Goal: Information Seeking & Learning: Learn about a topic

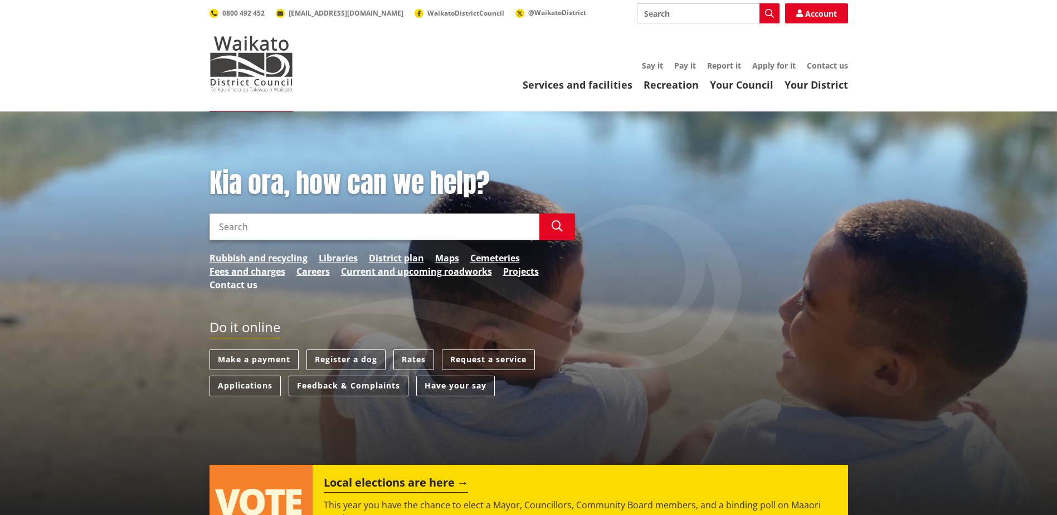
scroll to position [56, 0]
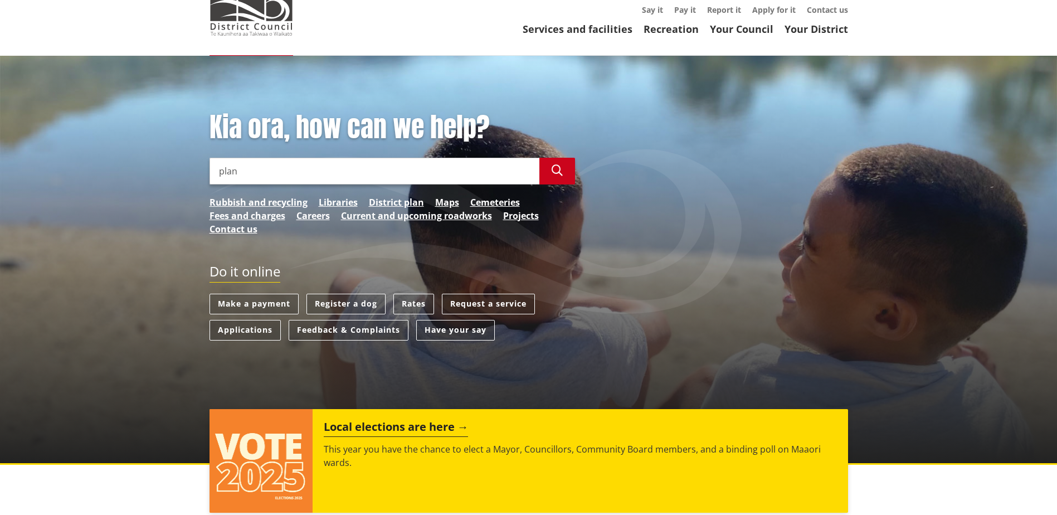
type input "plan"
click at [562, 177] on button "Search" at bounding box center [557, 171] width 36 height 27
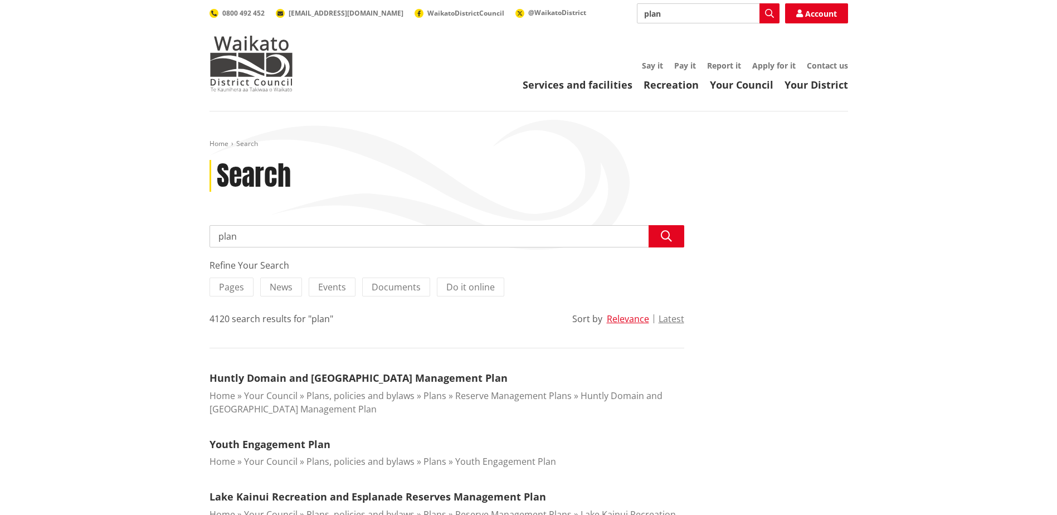
drag, startPoint x: 252, startPoint y: 241, endPoint x: 135, endPoint y: 246, distance: 117.2
type input "stormwater"
click at [679, 239] on button "Search" at bounding box center [667, 236] width 36 height 22
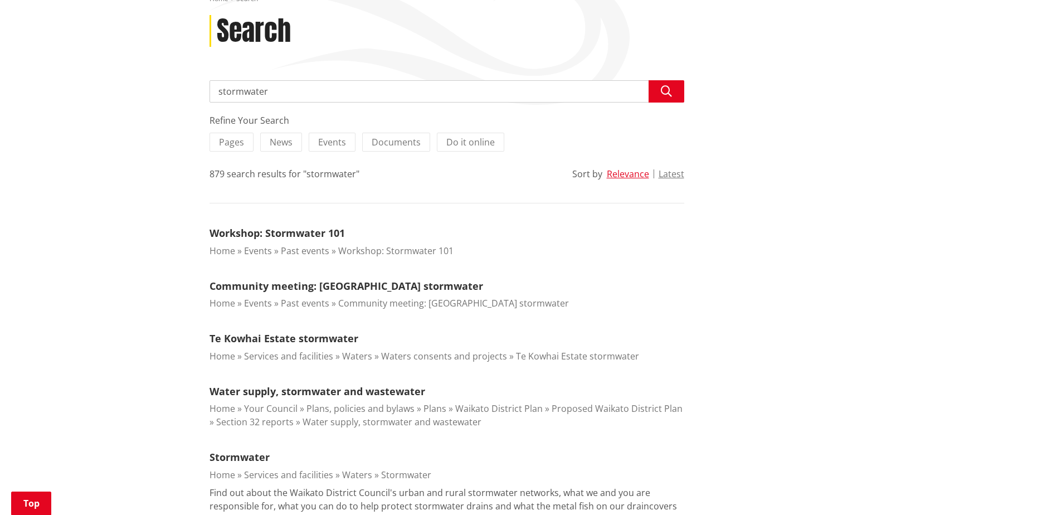
scroll to position [167, 0]
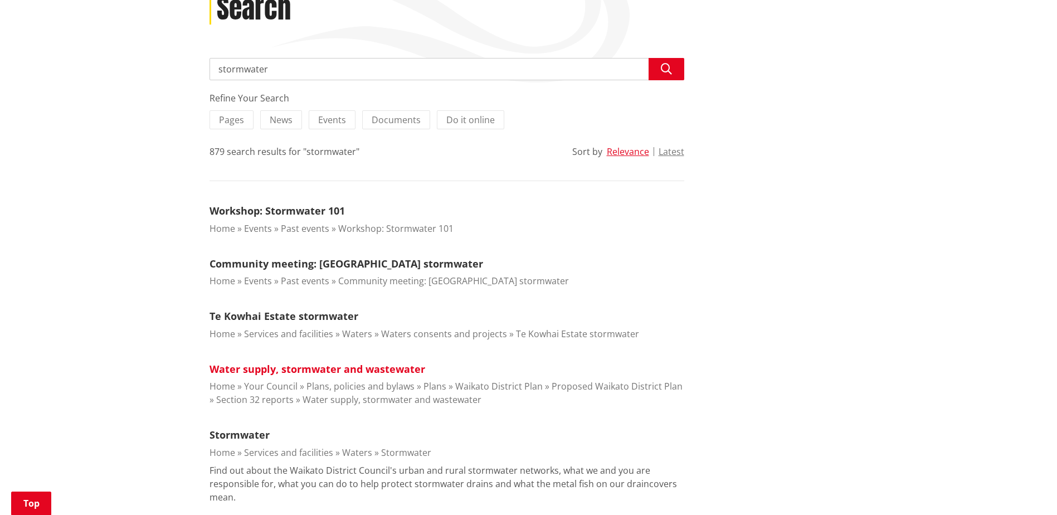
click at [325, 369] on link "Water supply, stormwater and wastewater" at bounding box center [318, 368] width 216 height 13
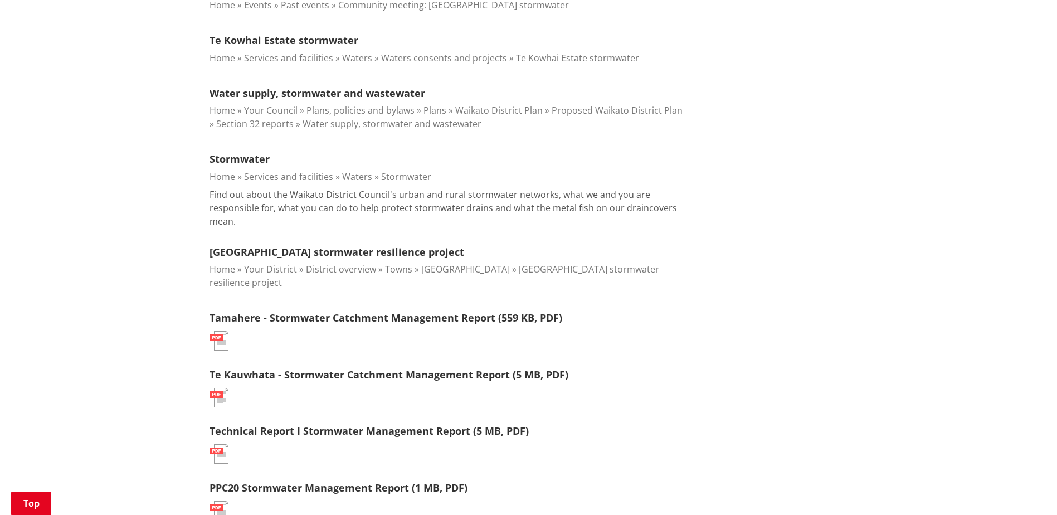
scroll to position [557, 0]
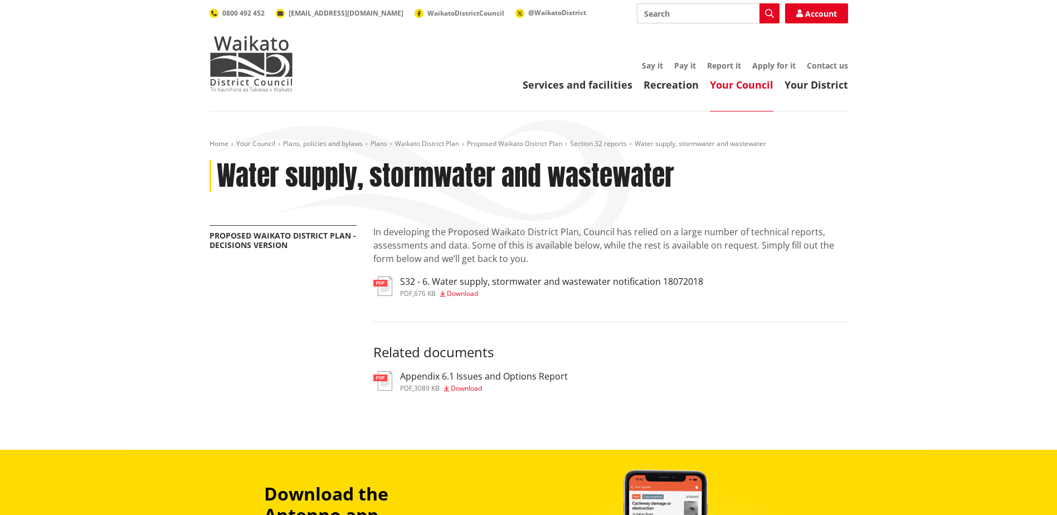
click at [417, 282] on h3 "S32 - 6. Water supply, stormwater and wastewater notification 18072018" at bounding box center [551, 281] width 303 height 11
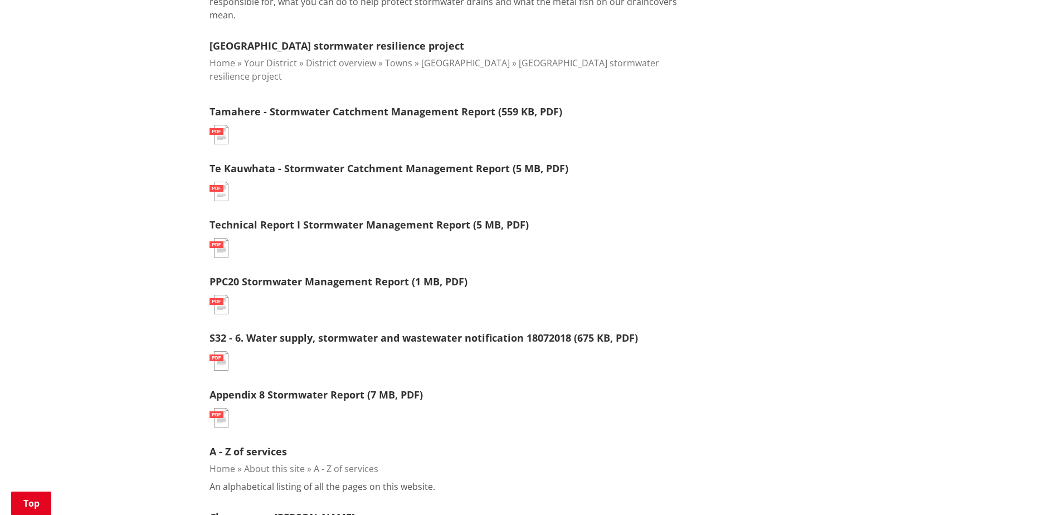
scroll to position [669, 0]
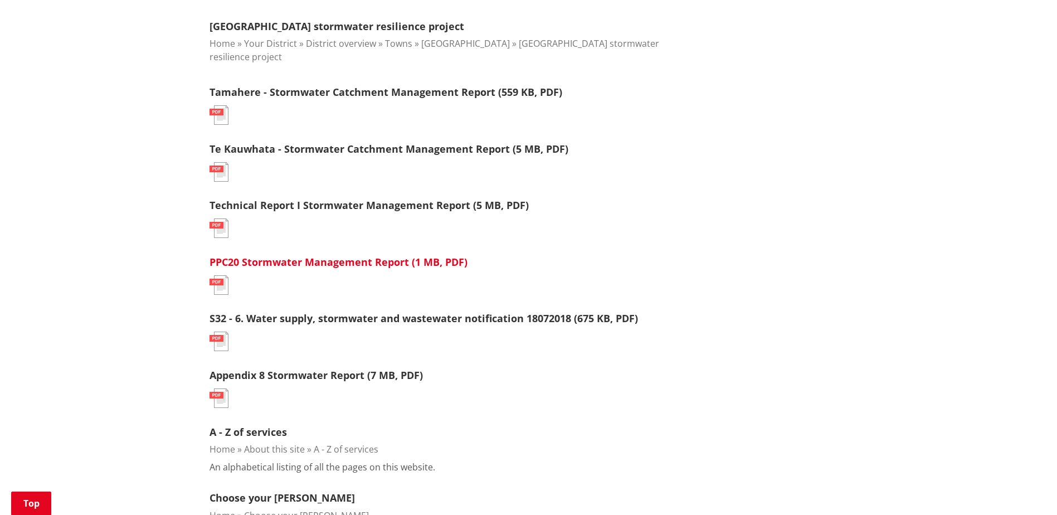
click at [305, 255] on link "PPC20 Stormwater Management Report (1 MB, PDF)" at bounding box center [339, 261] width 258 height 13
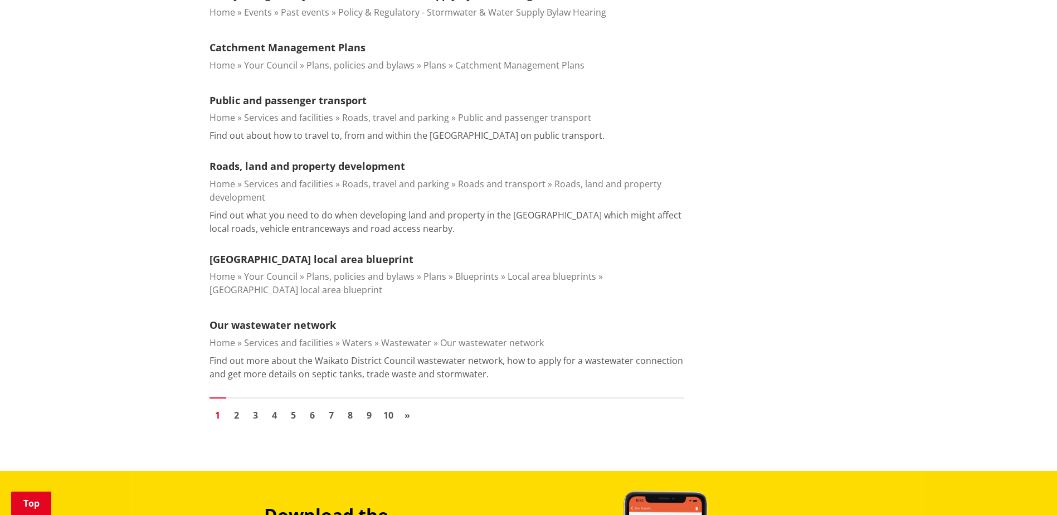
scroll to position [1225, 0]
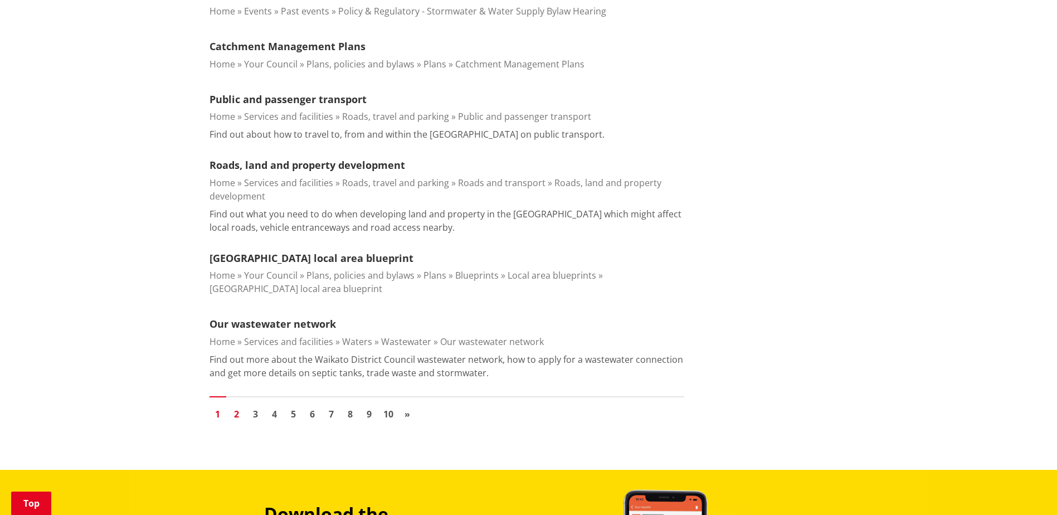
click at [240, 406] on link "2" at bounding box center [236, 414] width 17 height 17
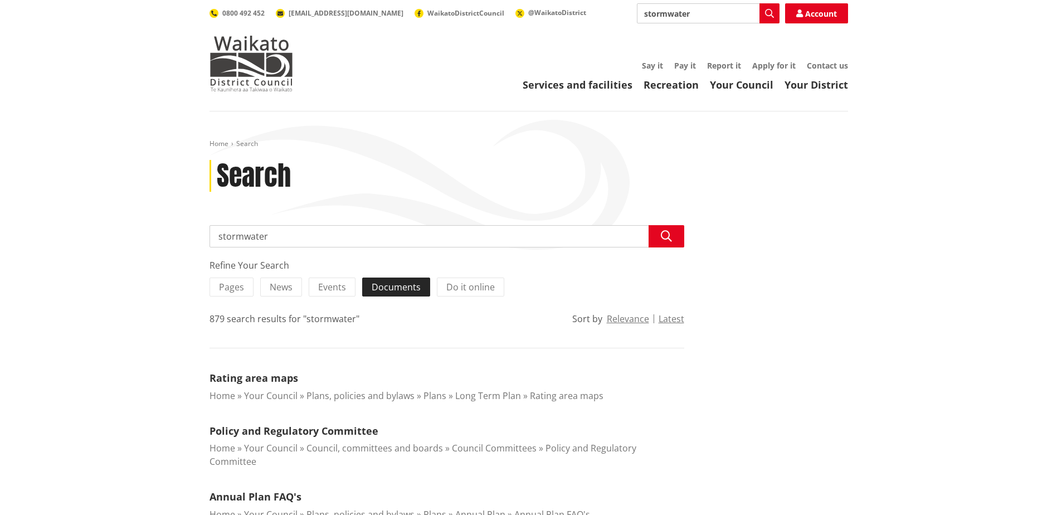
click at [395, 290] on span "Documents" at bounding box center [396, 287] width 49 height 12
click at [0, 0] on input "Documents" at bounding box center [0, 0] width 0 height 0
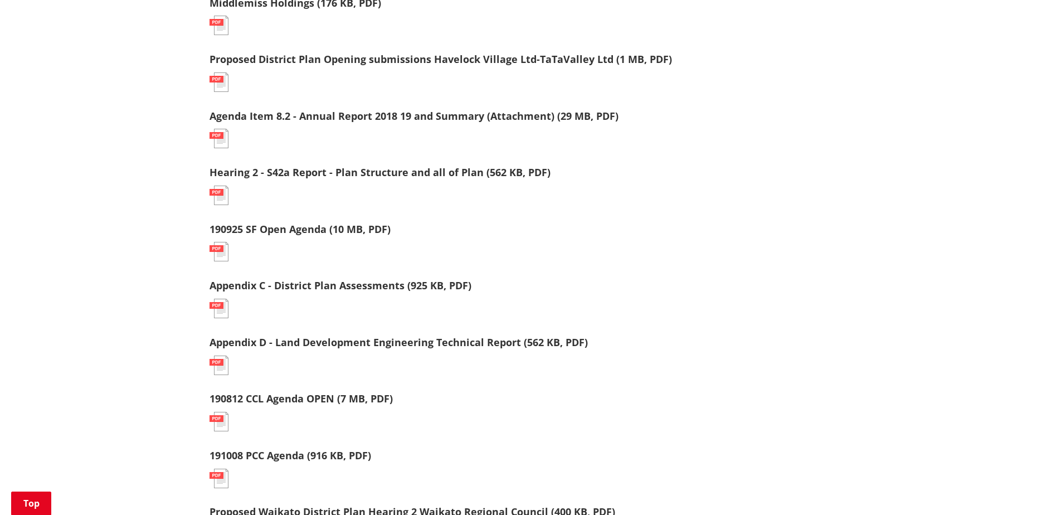
scroll to position [390, 0]
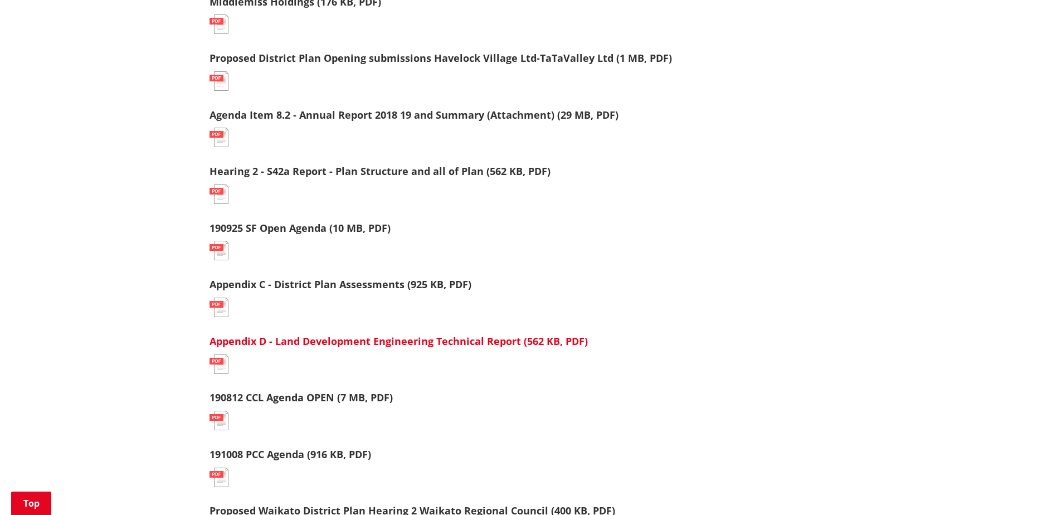
click at [338, 344] on link "Appendix D - Land Development Engineering Technical Report (562 KB, PDF)" at bounding box center [399, 340] width 378 height 13
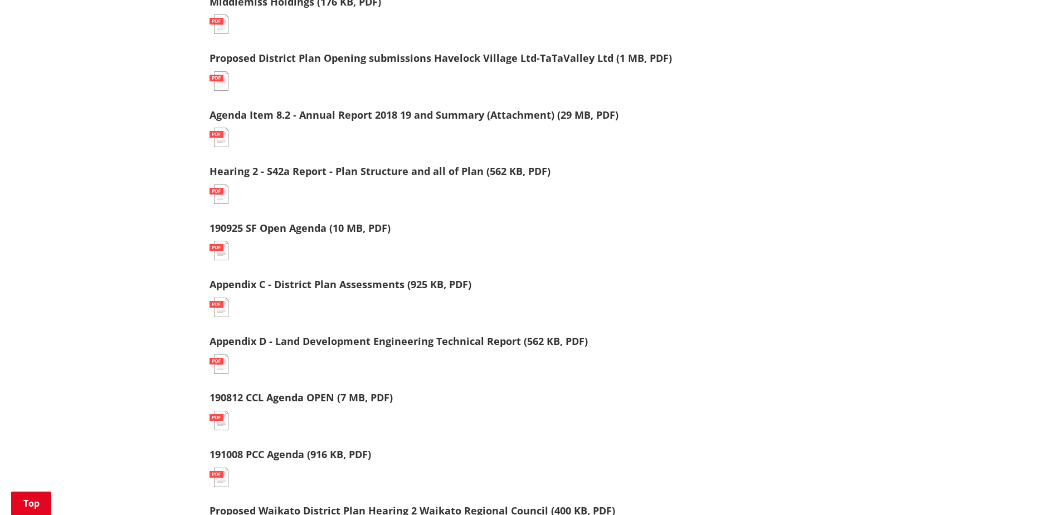
scroll to position [390, 0]
click at [247, 280] on link "Appendix C - District Plan Assessments (925 KB, PDF)" at bounding box center [341, 284] width 262 height 13
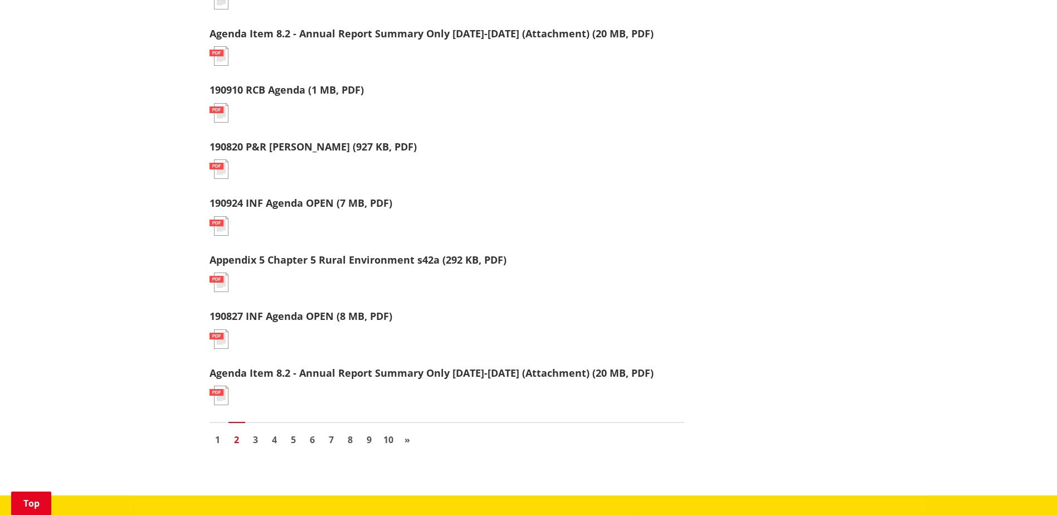
scroll to position [1114, 0]
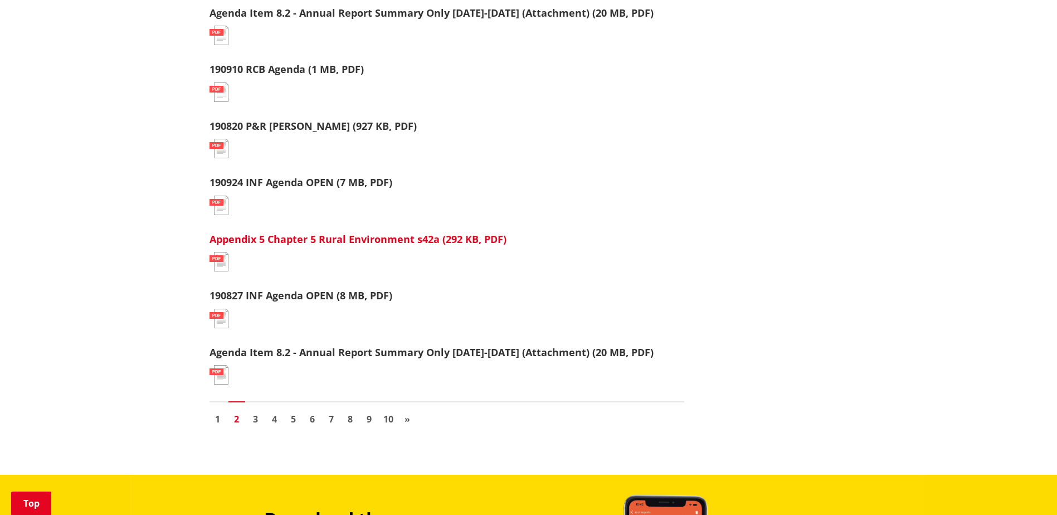
click at [419, 242] on link "Appendix 5 Chapter 5 Rural Environment s42a (292 KB, PDF)" at bounding box center [358, 238] width 297 height 13
